Goal: Obtain resource: Obtain resource

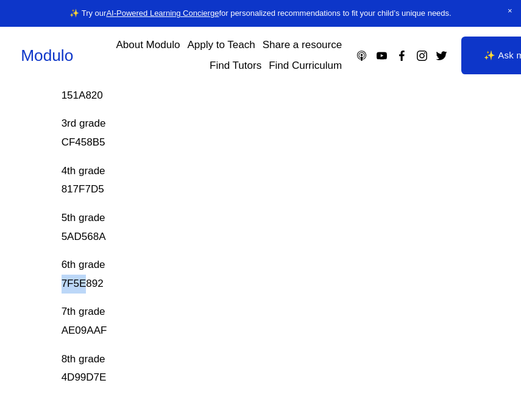
scroll to position [348, 0]
drag, startPoint x: 58, startPoint y: 278, endPoint x: 118, endPoint y: 289, distance: 60.7
click at [116, 293] on div "Prodigy Game Codes Prodigy is our go-to mastery- based tool to give kids lots o…" at bounding box center [260, 78] width 521 height 617
click at [146, 247] on ul "Visit Modulo" at bounding box center [260, 241] width 292 height 50
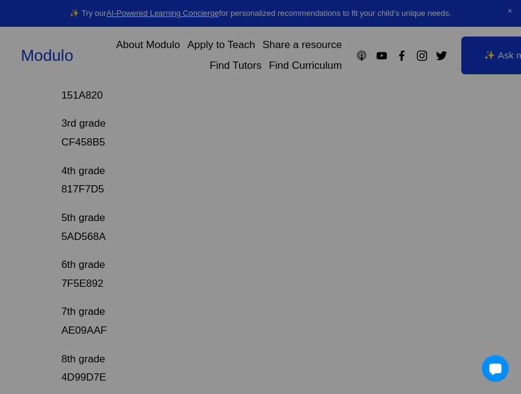
drag, startPoint x: 77, startPoint y: 284, endPoint x: 84, endPoint y: 286, distance: 7.5
click at [84, 287] on div "We've moved! Check out our brand-new global marketplace for modular learning at…" at bounding box center [260, 197] width 521 height 394
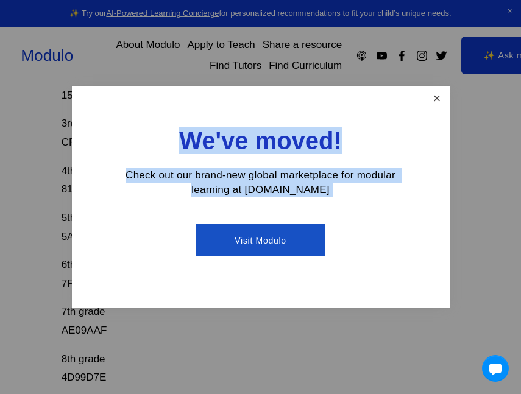
click at [435, 101] on link "Close" at bounding box center [436, 98] width 21 height 21
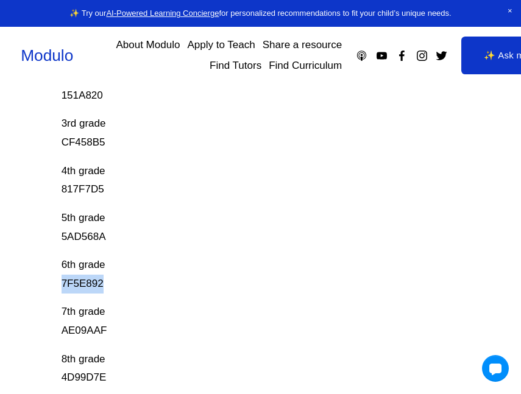
drag, startPoint x: 49, startPoint y: 277, endPoint x: 111, endPoint y: 290, distance: 62.8
click at [111, 290] on div "Prodigy Game Codes Prodigy is our go-to mastery- based tool to give kids lots o…" at bounding box center [260, 78] width 521 height 617
copy p "7F5E892"
click at [178, 194] on p "4th grade 817F7D5" at bounding box center [239, 180] width 357 height 37
